Goal: Book appointment/travel/reservation

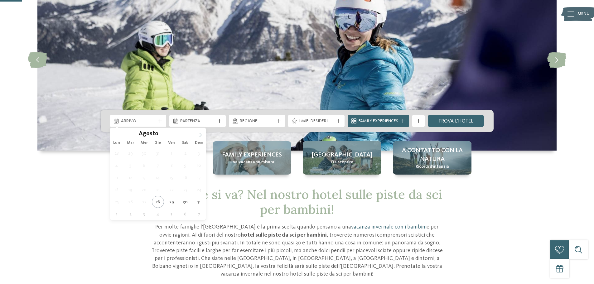
click at [202, 134] on icon at bounding box center [200, 135] width 4 height 4
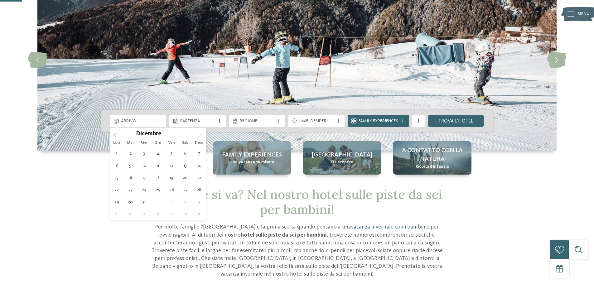
type input "****"
click at [200, 136] on icon at bounding box center [200, 135] width 4 height 4
type div "28.02.2026"
type input "****"
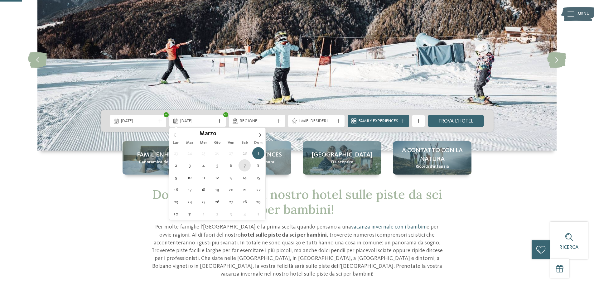
type div "07.03.2026"
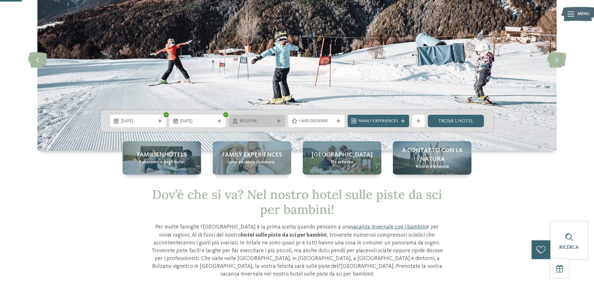
click at [249, 124] on span "Regione" at bounding box center [257, 121] width 35 height 6
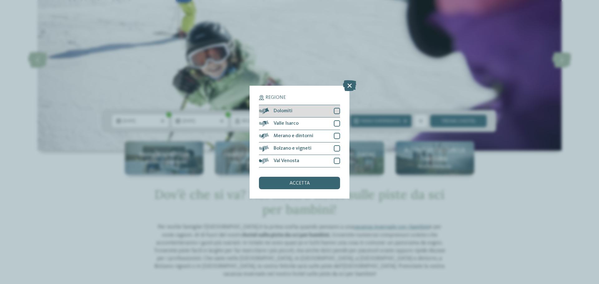
click at [290, 113] on span "Dolomiti" at bounding box center [283, 111] width 19 height 5
click at [305, 182] on span "accetta" at bounding box center [299, 183] width 20 height 5
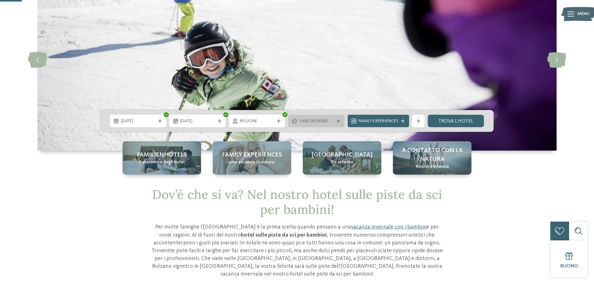
click at [306, 119] on span "I miei desideri" at bounding box center [316, 121] width 35 height 6
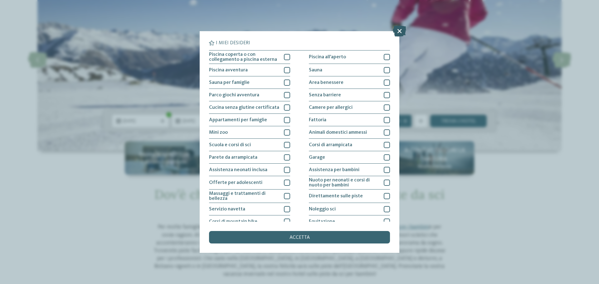
click at [397, 31] on icon at bounding box center [399, 31] width 13 height 11
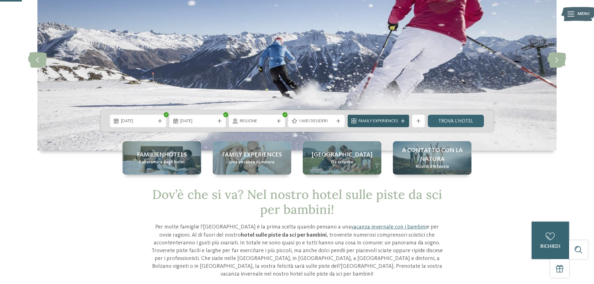
click at [385, 120] on span "Family Experiences" at bounding box center [379, 121] width 40 height 6
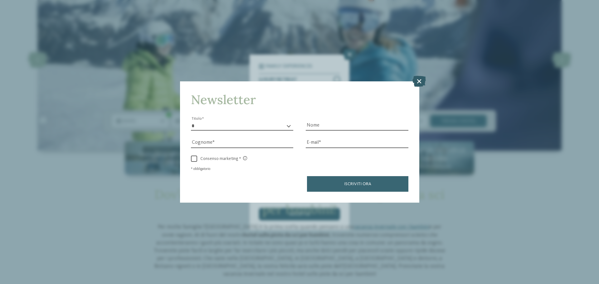
click at [416, 83] on icon at bounding box center [418, 81] width 13 height 11
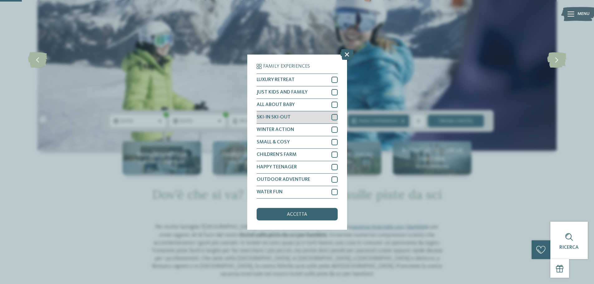
click at [307, 117] on div "SKI-IN SKI-OUT" at bounding box center [297, 117] width 81 height 12
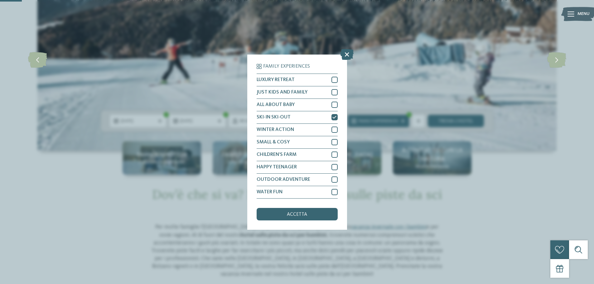
drag, startPoint x: 316, startPoint y: 218, endPoint x: 319, endPoint y: 215, distance: 4.4
click at [316, 218] on div "accetta" at bounding box center [297, 214] width 81 height 12
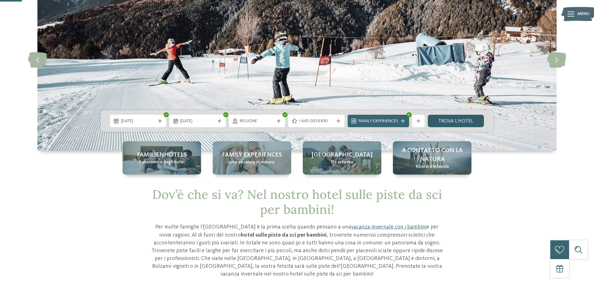
click at [458, 124] on link "trova l’hotel" at bounding box center [456, 121] width 56 height 12
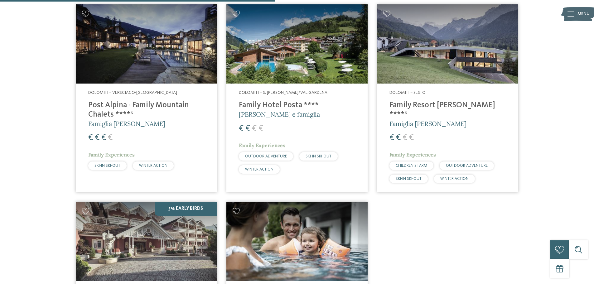
scroll to position [236, 0]
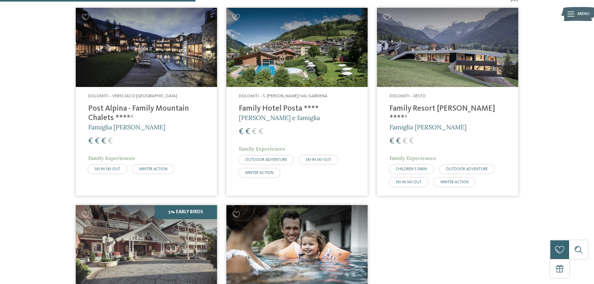
click at [287, 107] on h4 "Family Hotel Posta ****" at bounding box center [297, 108] width 116 height 9
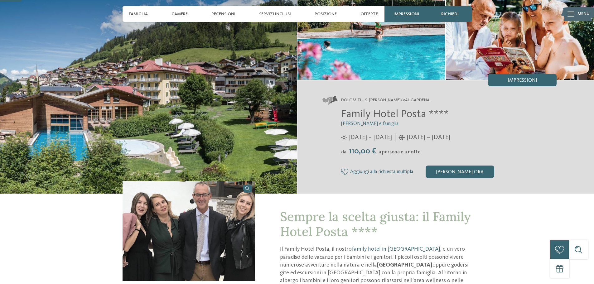
scroll to position [62, 0]
